Goal: Task Accomplishment & Management: Manage account settings

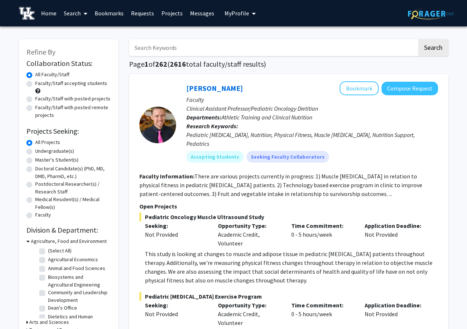
click at [301, 55] on input "Search Keywords" at bounding box center [273, 47] width 288 height 17
type input "[PERSON_NAME]"
click at [418, 39] on button "Search" at bounding box center [433, 47] width 30 height 17
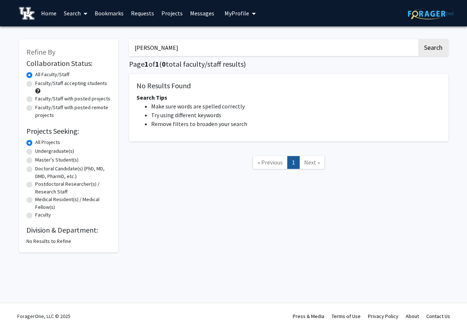
click at [279, 55] on input "[PERSON_NAME]" at bounding box center [273, 47] width 288 height 17
click at [72, 10] on link "Search" at bounding box center [75, 13] width 31 height 26
click at [86, 47] on span "Students" at bounding box center [82, 48] width 45 height 15
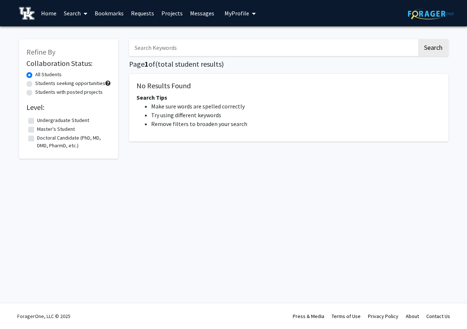
click at [214, 49] on input "Search Keywords" at bounding box center [273, 47] width 288 height 17
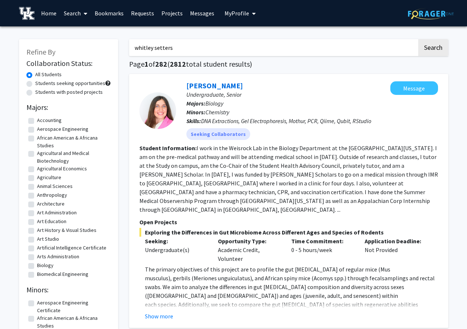
type input "whitley setters"
click at [418, 39] on button "Search" at bounding box center [433, 47] width 30 height 17
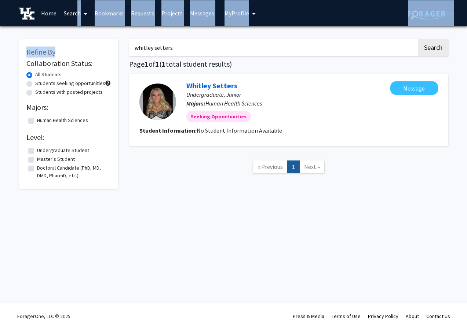
drag, startPoint x: 75, startPoint y: 18, endPoint x: 140, endPoint y: 69, distance: 83.0
click at [139, 69] on div "Skip navigation Home Search Bookmarks Requests Projects Messages My Profile [PE…" at bounding box center [233, 164] width 467 height 329
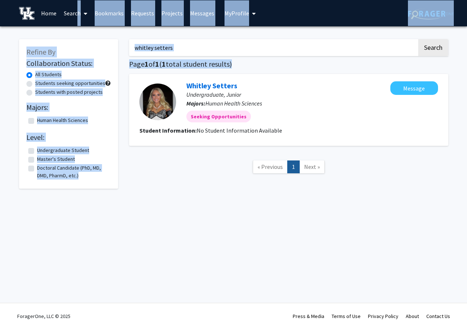
click at [44, 10] on link "Home" at bounding box center [48, 13] width 23 height 26
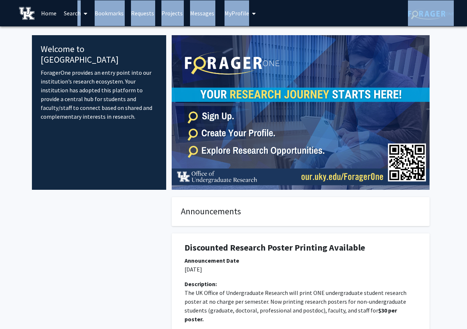
click at [92, 10] on link "Bookmarks" at bounding box center [109, 13] width 36 height 26
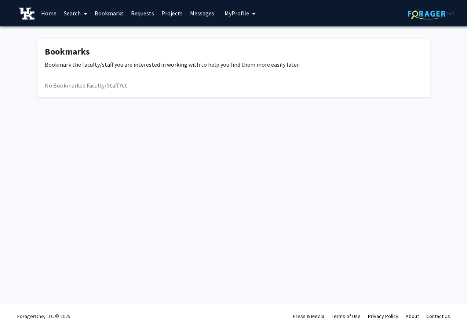
click at [76, 11] on link "Search" at bounding box center [75, 13] width 31 height 26
click at [70, 47] on span "Students" at bounding box center [82, 48] width 45 height 15
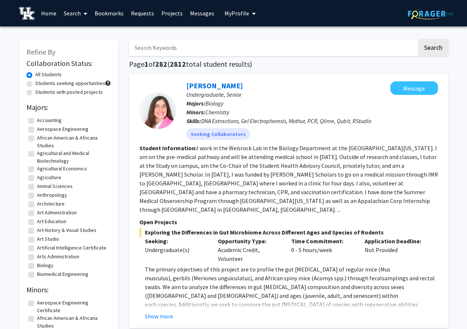
click at [182, 52] on input "Search Keywords" at bounding box center [273, 47] width 288 height 17
type input "ty"
click at [243, 14] on span "My Profile" at bounding box center [236, 13] width 25 height 7
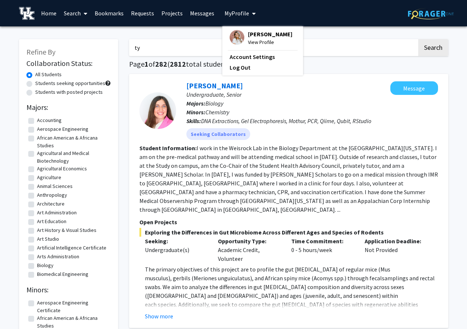
click at [239, 42] on fg-profile-picture at bounding box center [237, 38] width 15 height 16
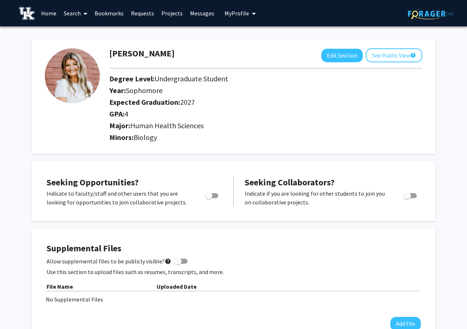
click at [134, 110] on h2 "GPA: 4" at bounding box center [263, 114] width 309 height 9
drag, startPoint x: 125, startPoint y: 112, endPoint x: 138, endPoint y: 112, distance: 12.5
click at [137, 112] on h2 "GPA: 4" at bounding box center [263, 114] width 309 height 9
click at [142, 120] on div "GPA: 4" at bounding box center [264, 116] width 320 height 12
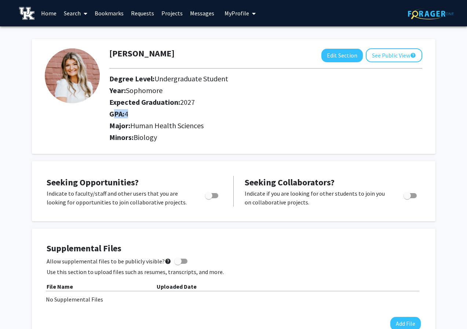
click at [142, 120] on div "GPA: 4" at bounding box center [264, 116] width 320 height 12
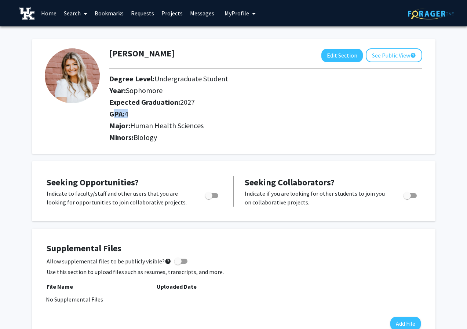
click at [142, 120] on div "GPA: 4" at bounding box center [264, 116] width 320 height 12
click at [143, 120] on div "GPA: 4" at bounding box center [264, 116] width 320 height 12
click at [329, 59] on button "Edit Section" at bounding box center [341, 56] width 41 height 14
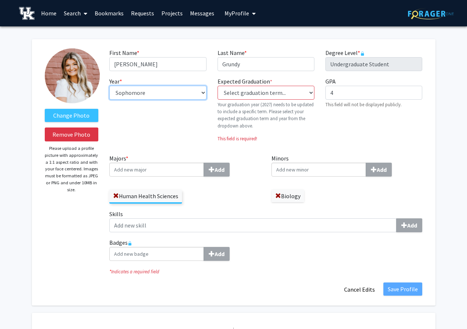
click at [181, 89] on select "--- First-year Sophomore Junior Senior Postbaccalaureate Certificate" at bounding box center [157, 93] width 97 height 14
select select "senior"
click at [109, 86] on select "--- First-year Sophomore Junior Senior Postbaccalaureate Certificate" at bounding box center [157, 93] width 97 height 14
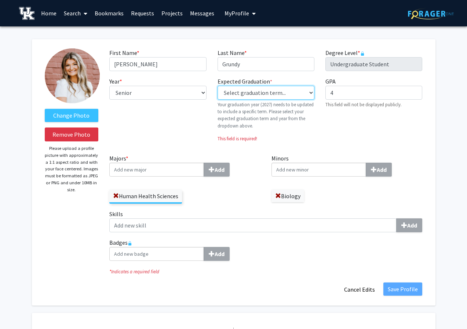
click at [241, 95] on select "Select graduation term... Previous: 2027 (Please select a specific term) Spring…" at bounding box center [265, 93] width 97 height 14
select select "34: spring_2026"
click at [217, 86] on select "Select graduation term... Previous: 2027 (Please select a specific term) Spring…" at bounding box center [265, 93] width 97 height 14
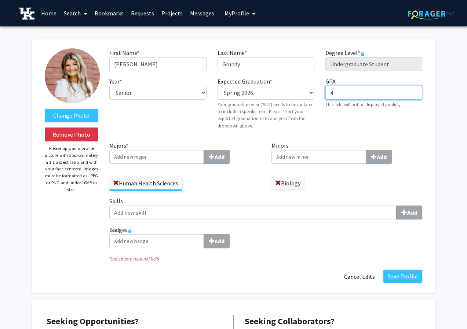
click at [354, 87] on input "4" at bounding box center [373, 93] width 97 height 14
click at [351, 99] on input "4" at bounding box center [373, 93] width 97 height 14
type input "4.0"
click at [338, 141] on label "Minors Add" at bounding box center [346, 152] width 151 height 23
click at [338, 150] on input "Minors Add" at bounding box center [318, 157] width 95 height 14
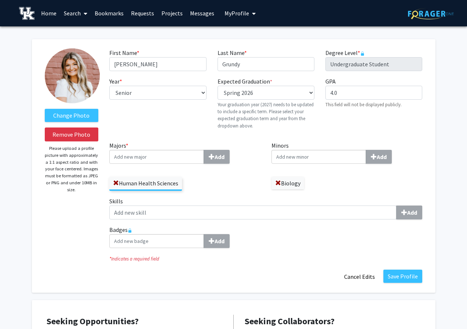
click at [144, 158] on input "Majors * Add" at bounding box center [156, 157] width 95 height 14
click at [279, 184] on span at bounding box center [278, 183] width 6 height 6
click at [289, 156] on input "Minors Add" at bounding box center [318, 157] width 95 height 14
type input "c"
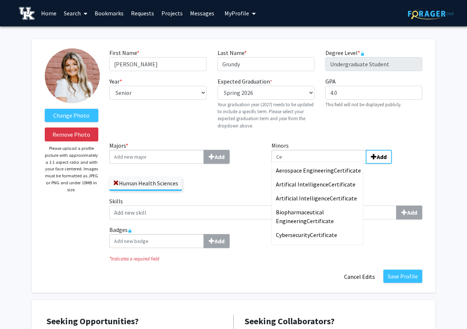
type input "C"
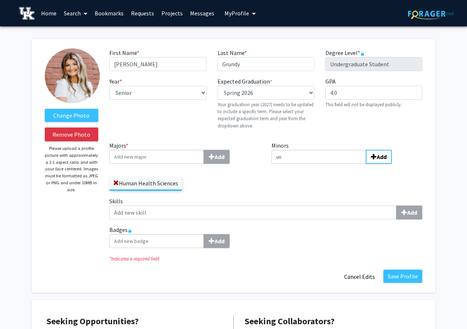
type input "u"
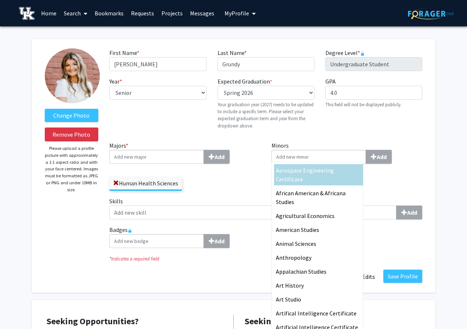
click at [193, 162] on input "Majors * Add" at bounding box center [156, 157] width 95 height 14
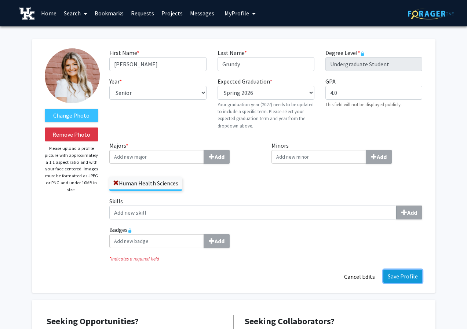
click at [402, 273] on button "Save Profile" at bounding box center [402, 276] width 39 height 13
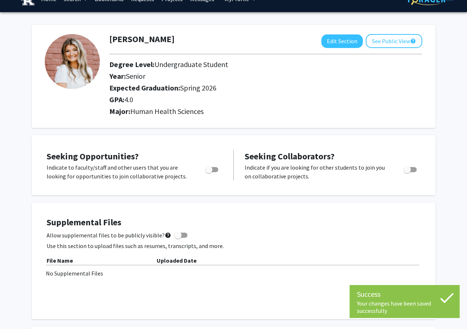
scroll to position [14, 0]
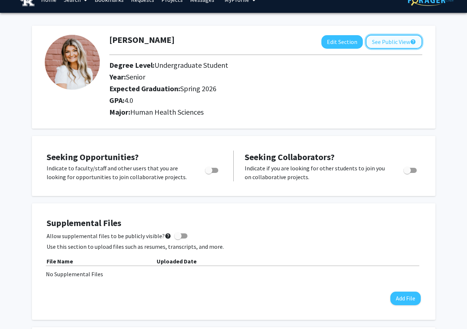
click at [392, 37] on button "See Public View help" at bounding box center [394, 42] width 56 height 14
